Goal: Task Accomplishment & Management: Use online tool/utility

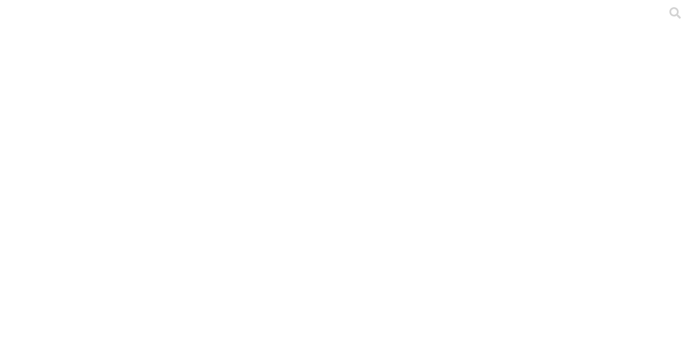
scroll to position [7, 0]
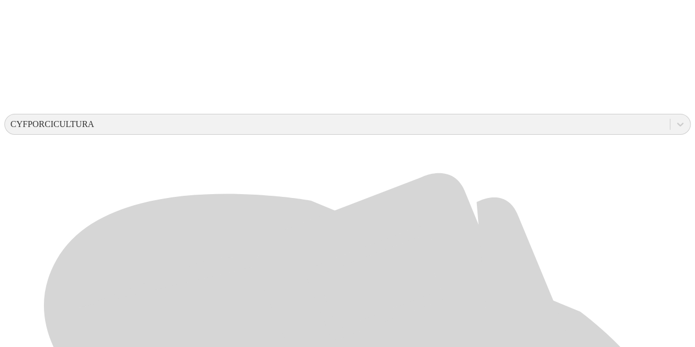
scroll to position [331, 0]
